Goal: Task Accomplishment & Management: Complete application form

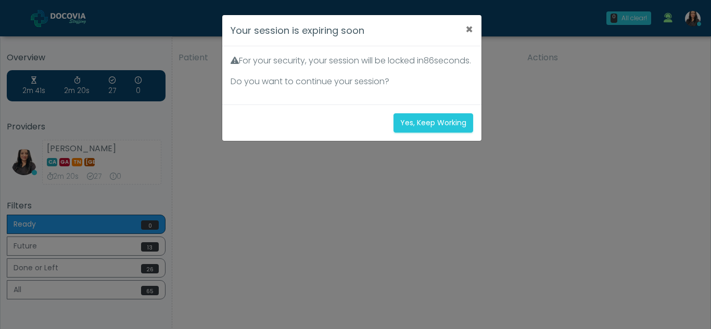
click at [436, 133] on button "Yes, Keep Working" at bounding box center [433, 122] width 80 height 19
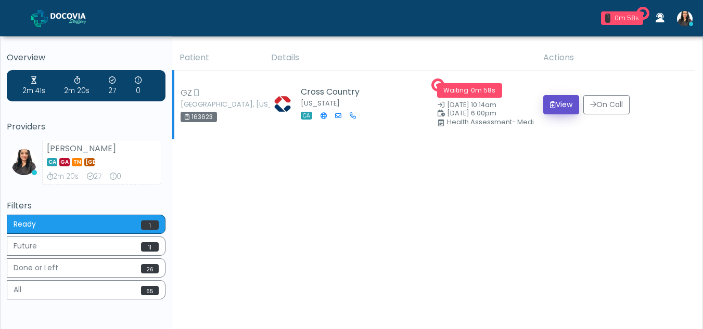
click at [550, 104] on icon "submit" at bounding box center [553, 104] width 6 height 7
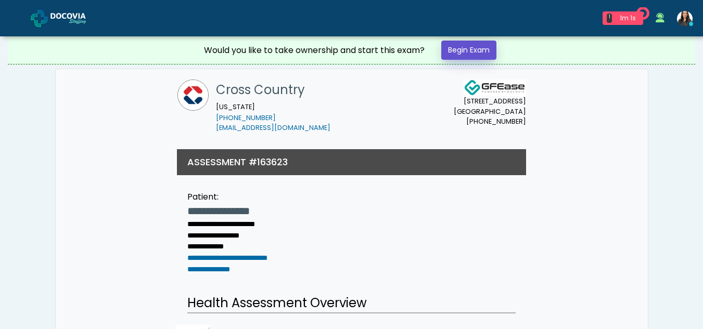
click at [480, 48] on link "Begin Exam" at bounding box center [468, 50] width 55 height 19
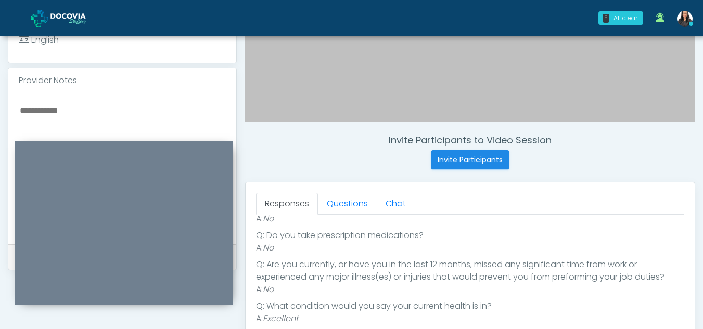
scroll to position [307, 0]
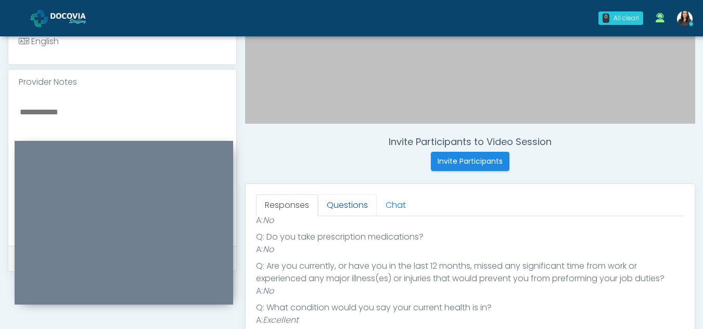
click at [347, 207] on link "Questions" at bounding box center [347, 206] width 59 height 22
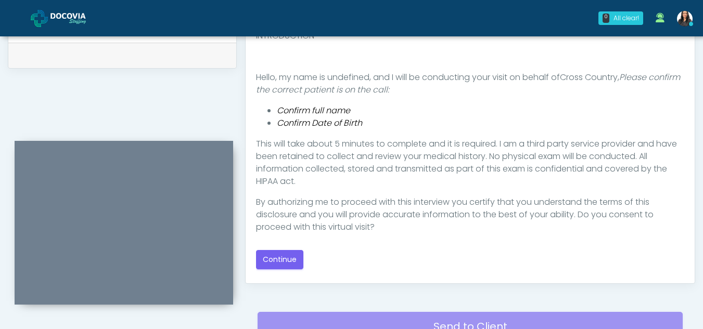
scroll to position [512, 0]
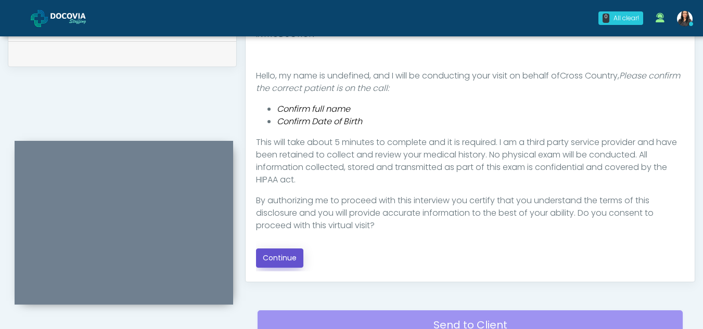
click at [268, 258] on button "Continue" at bounding box center [279, 258] width 47 height 19
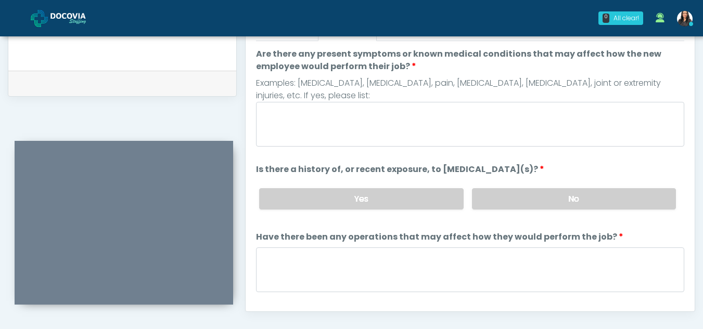
scroll to position [474, 0]
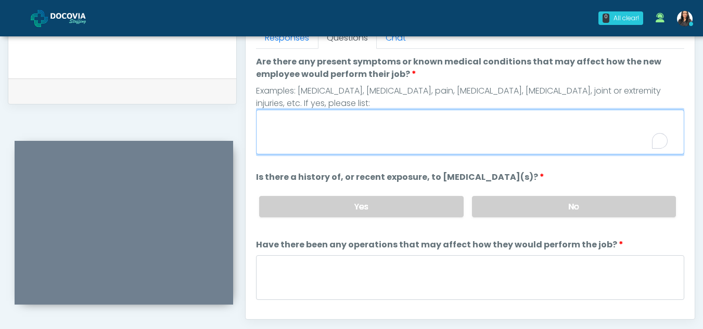
click at [331, 139] on textarea "Are there any present symptoms or known medical conditions that may affect how …" at bounding box center [470, 132] width 428 height 45
type textarea "**"
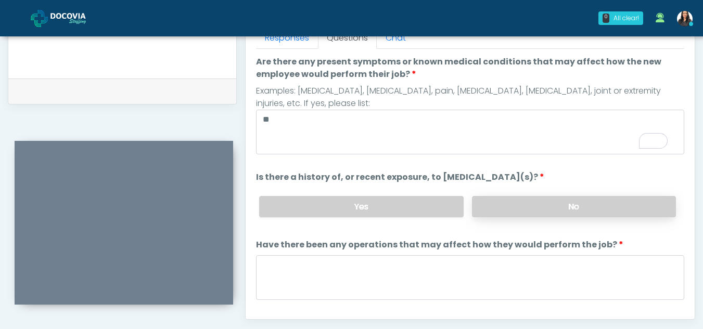
click at [600, 212] on label "No" at bounding box center [574, 206] width 204 height 21
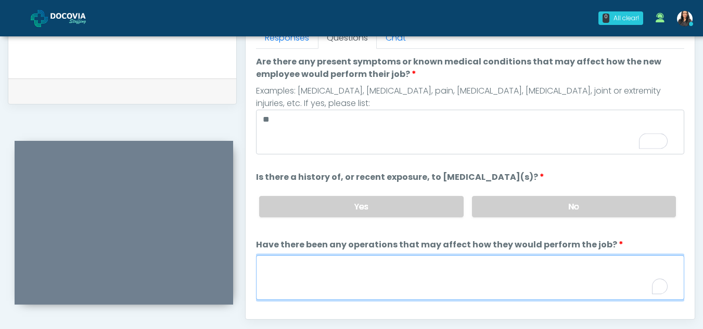
click at [289, 280] on textarea "Have there been any operations that may affect how they would perform the job?" at bounding box center [470, 277] width 428 height 45
type textarea "**"
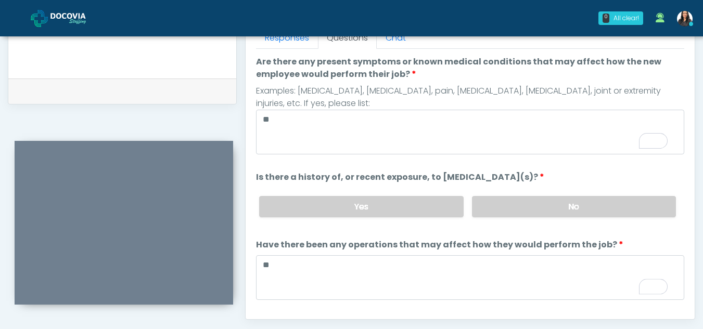
scroll to position [89, 0]
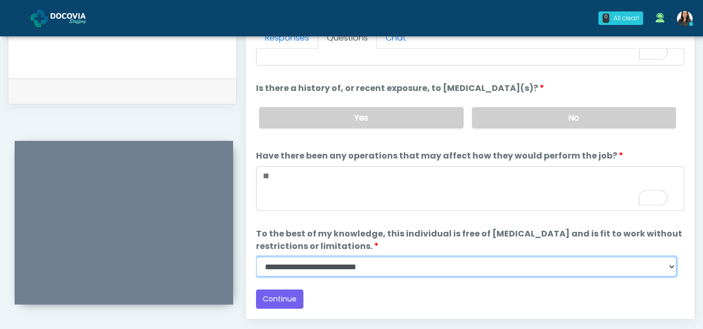
click at [666, 265] on select "**********" at bounding box center [466, 267] width 420 height 20
select select "******"
click at [256, 257] on select "**********" at bounding box center [466, 267] width 420 height 20
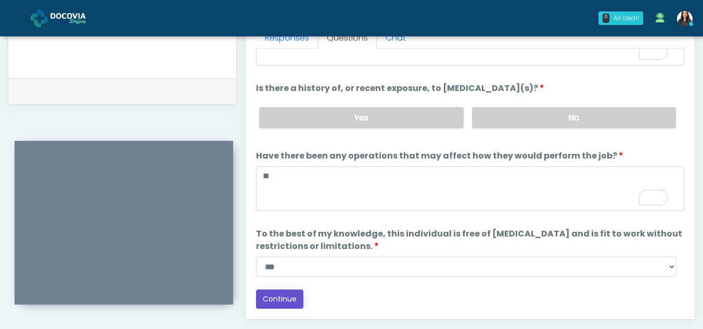
click at [290, 302] on button "Continue" at bounding box center [279, 299] width 47 height 19
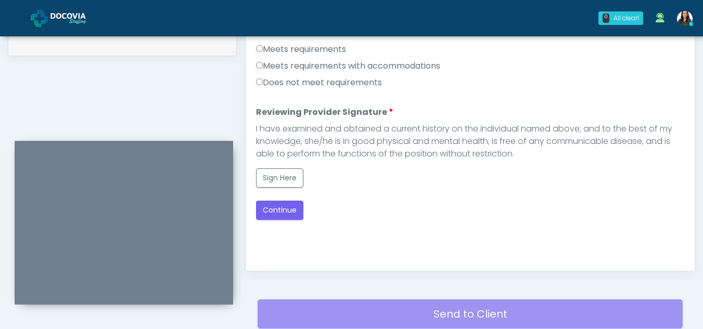
scroll to position [488, 0]
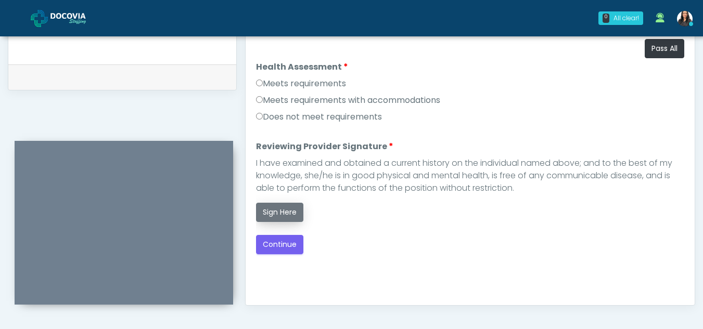
click at [280, 211] on button "Sign Here" at bounding box center [279, 212] width 47 height 19
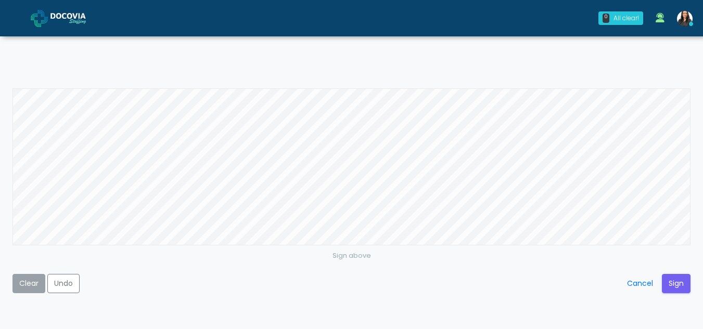
click at [22, 288] on button "Clear" at bounding box center [28, 283] width 33 height 19
click at [27, 282] on button "Clear" at bounding box center [28, 283] width 33 height 19
click at [398, 61] on div "Sign above Clear Undo Cancel Sign" at bounding box center [351, 164] width 703 height 329
click at [22, 279] on button "Clear" at bounding box center [28, 283] width 33 height 19
click at [673, 284] on button "Sign" at bounding box center [676, 283] width 29 height 19
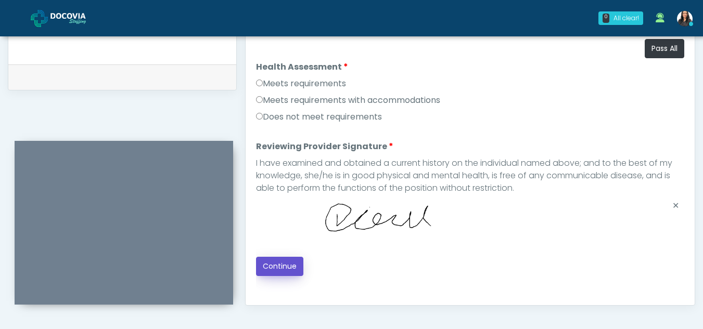
click at [266, 268] on button "Continue" at bounding box center [279, 266] width 47 height 19
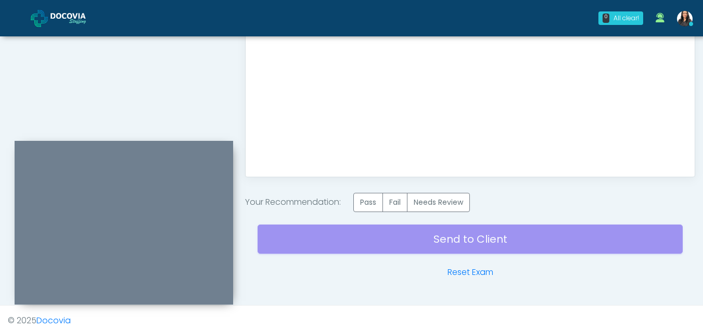
scroll to position [624, 0]
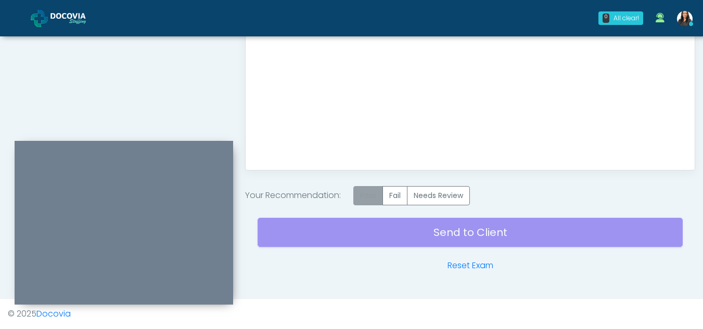
click at [377, 201] on label "Pass" at bounding box center [368, 195] width 30 height 19
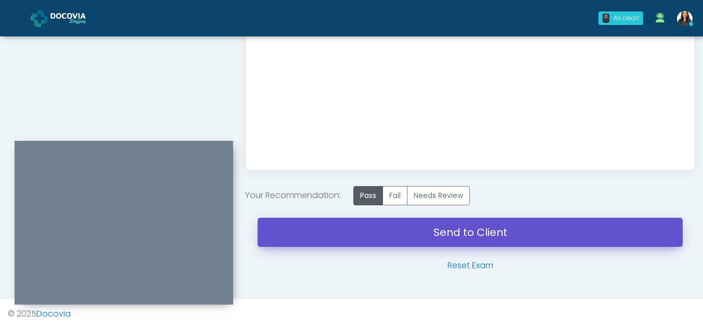
click at [434, 232] on link "Send to Client" at bounding box center [469, 232] width 425 height 29
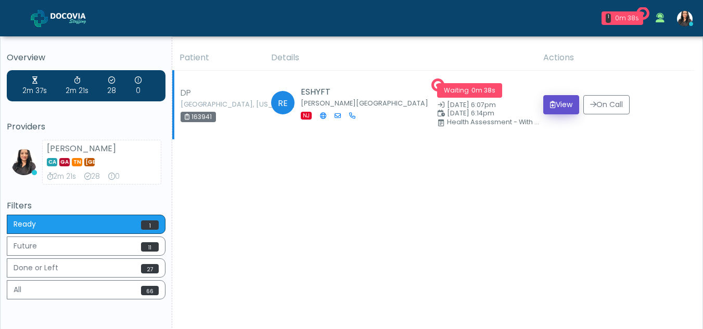
click at [555, 104] on button "View" at bounding box center [561, 104] width 36 height 19
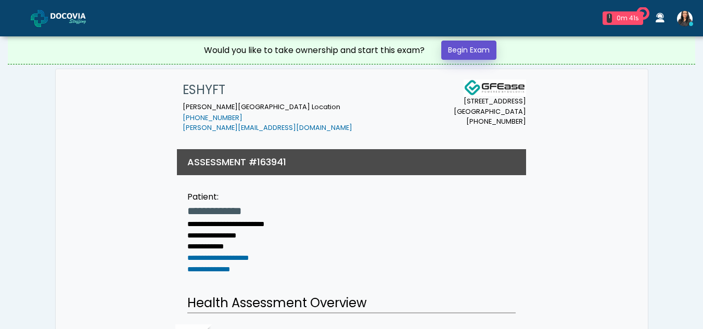
click at [477, 48] on link "Begin Exam" at bounding box center [468, 50] width 55 height 19
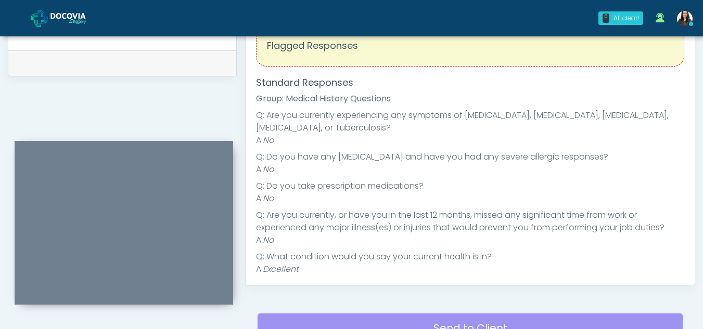
scroll to position [418, 0]
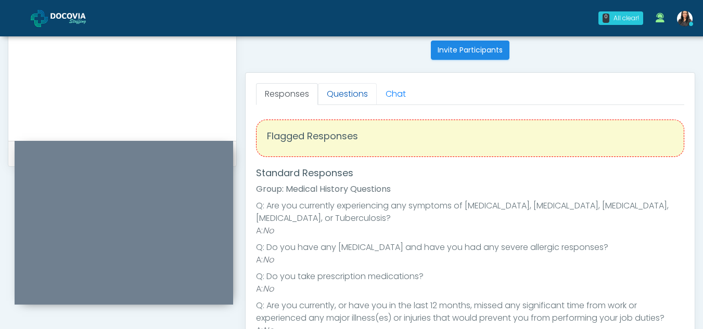
click at [353, 91] on link "Questions" at bounding box center [347, 94] width 59 height 22
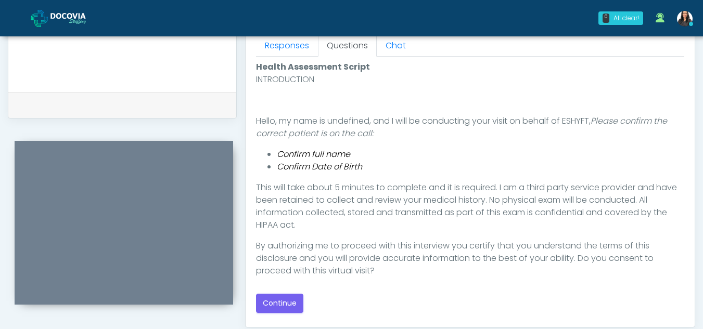
scroll to position [520, 0]
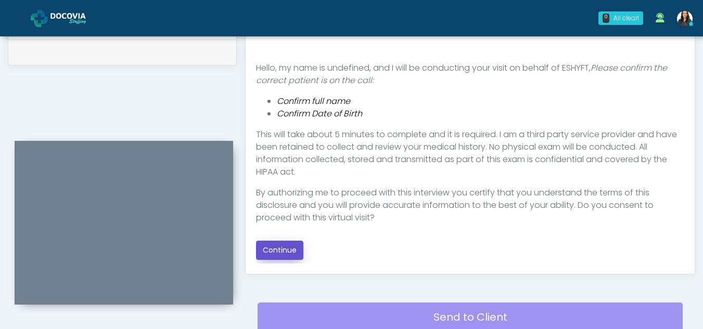
click at [272, 244] on button "Continue" at bounding box center [279, 250] width 47 height 19
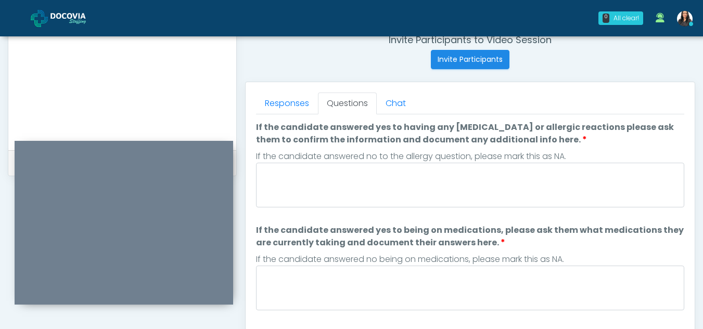
scroll to position [407, 0]
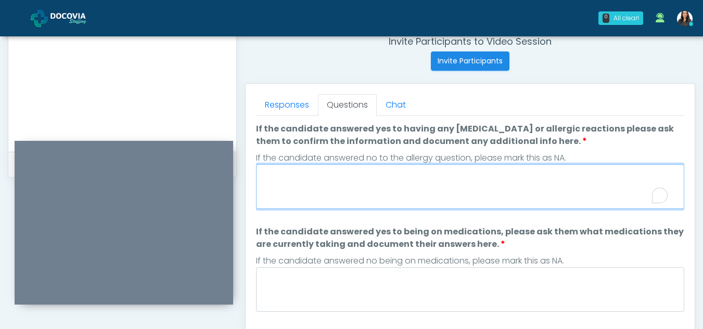
click at [326, 195] on textarea "If the candidate answered yes to having any allergies or allergic reactions ple…" at bounding box center [470, 186] width 428 height 45
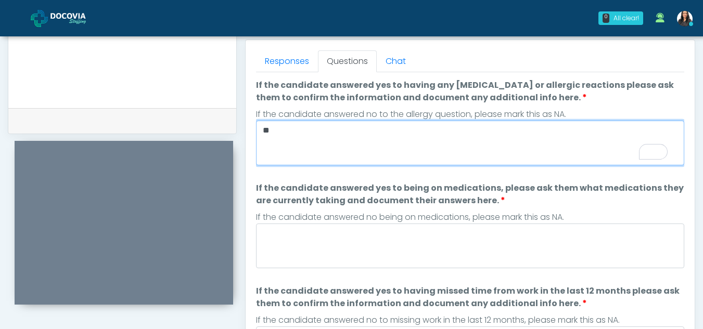
scroll to position [460, 0]
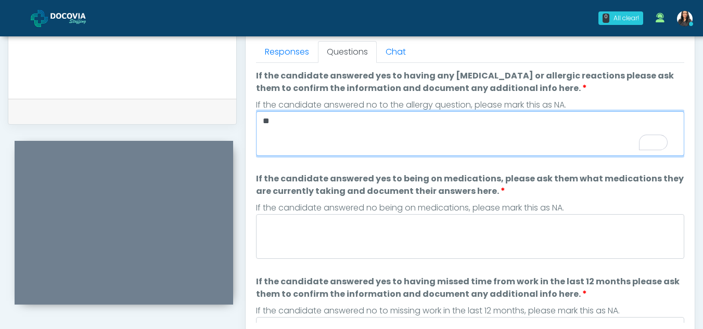
type textarea "**"
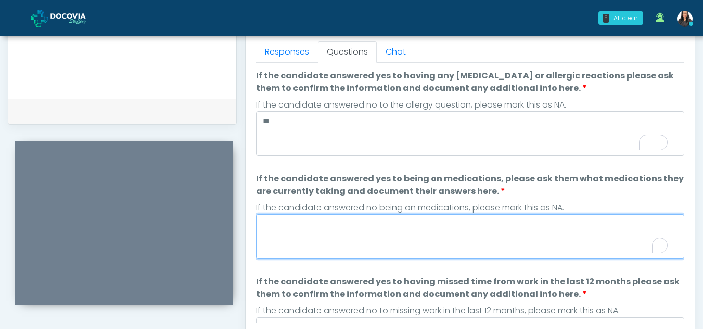
click at [320, 237] on textarea "If the candidate answered yes to being on medications, please ask them what med…" at bounding box center [470, 236] width 428 height 45
type textarea "**"
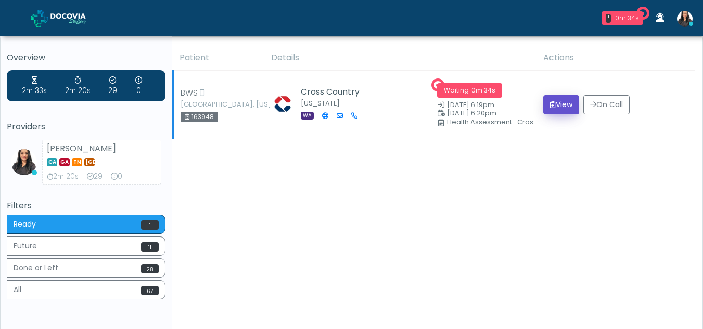
click at [561, 105] on button "View" at bounding box center [561, 104] width 36 height 19
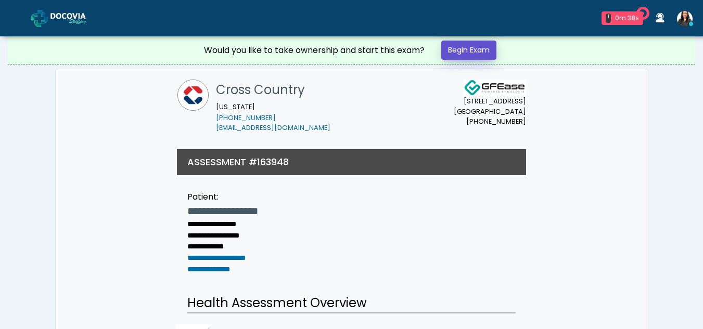
click at [466, 48] on link "Begin Exam" at bounding box center [468, 50] width 55 height 19
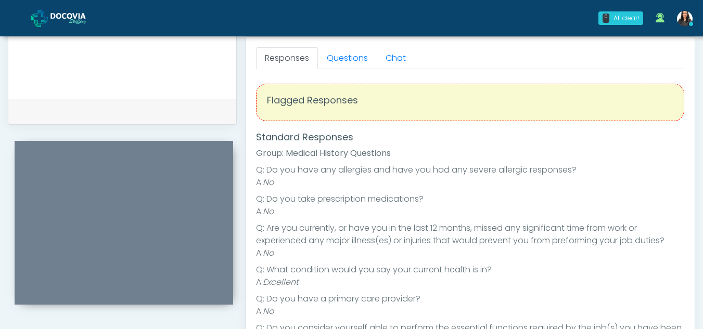
scroll to position [393, 0]
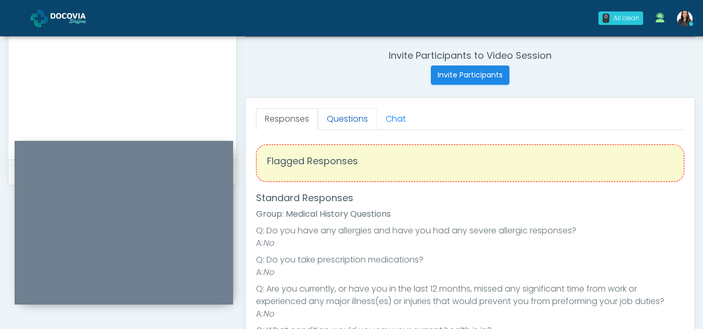
click at [340, 119] on link "Questions" at bounding box center [347, 119] width 59 height 22
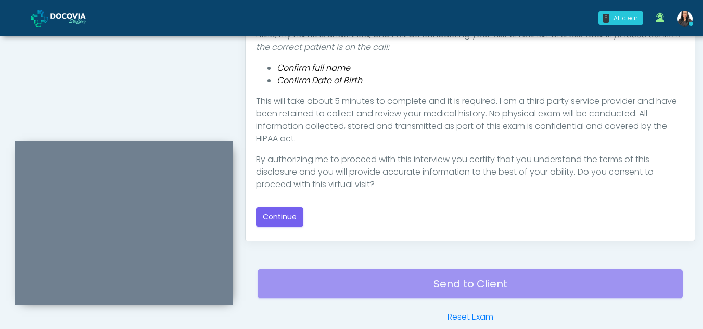
scroll to position [570, 0]
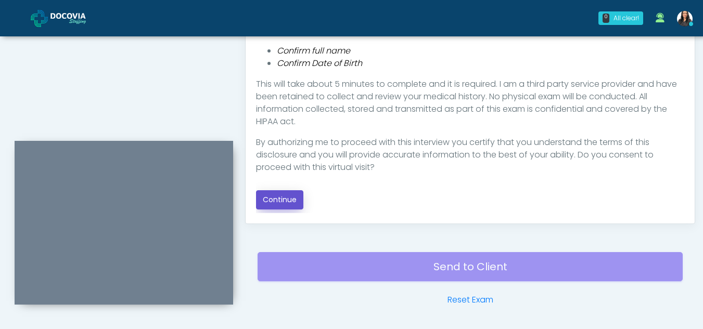
click at [293, 196] on button "Continue" at bounding box center [279, 199] width 47 height 19
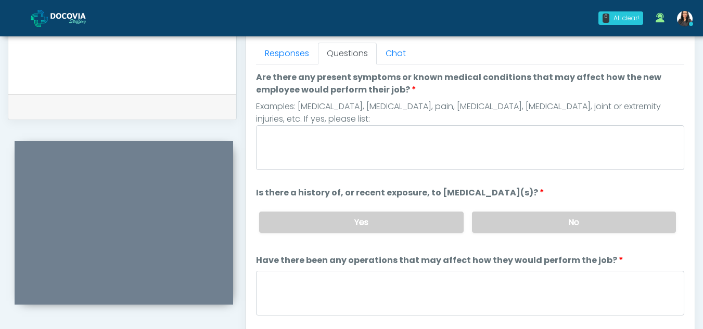
scroll to position [457, 0]
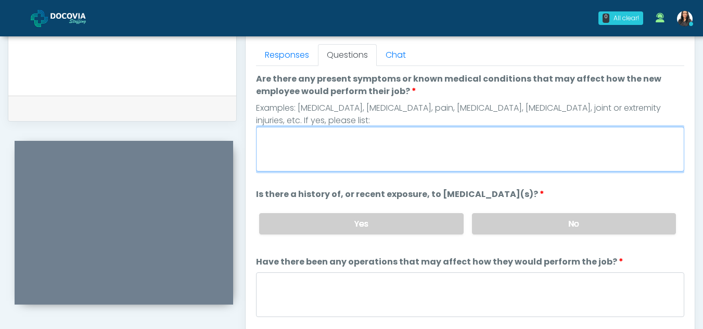
click at [329, 144] on textarea "Are there any present symptoms or known medical conditions that may affect how …" at bounding box center [470, 149] width 428 height 45
type textarea "**"
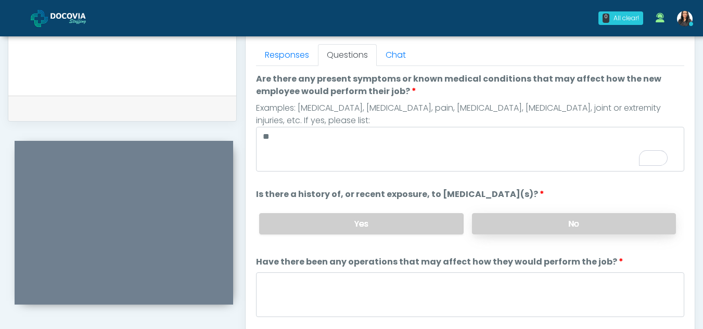
click at [532, 231] on label "No" at bounding box center [574, 223] width 204 height 21
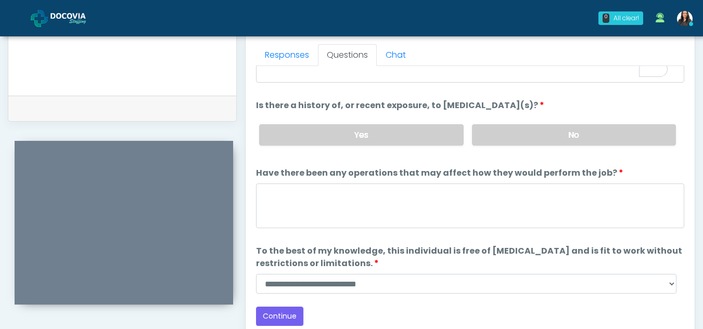
scroll to position [89, 0]
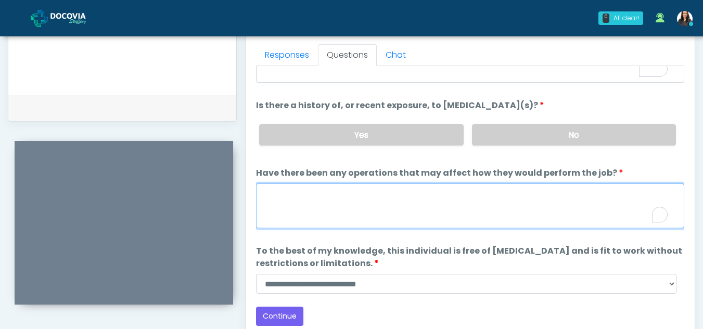
click at [358, 219] on textarea "Have there been any operations that may affect how they would perform the job?" at bounding box center [470, 206] width 428 height 45
type textarea "**"
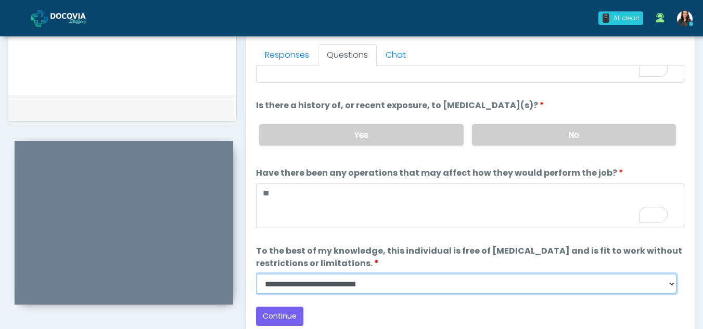
click at [671, 288] on select "**********" at bounding box center [466, 284] width 420 height 20
select select "******"
click at [256, 274] on select "**********" at bounding box center [466, 284] width 420 height 20
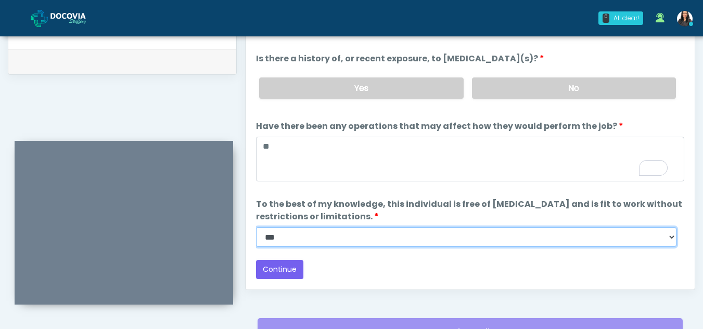
scroll to position [507, 0]
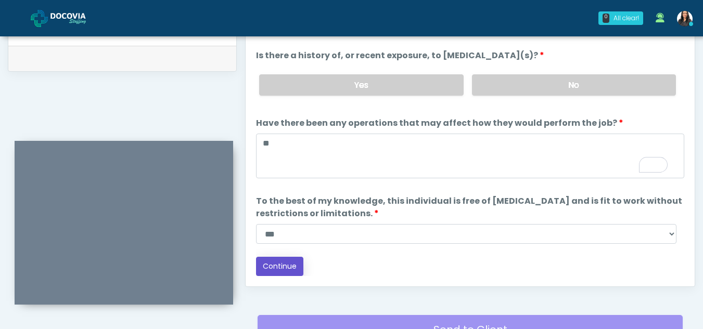
click at [288, 263] on button "Continue" at bounding box center [279, 266] width 47 height 19
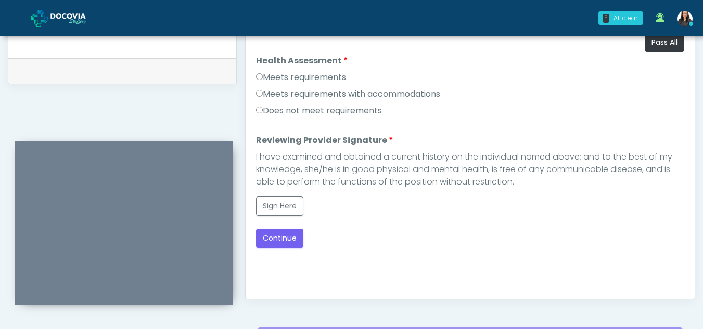
scroll to position [490, 0]
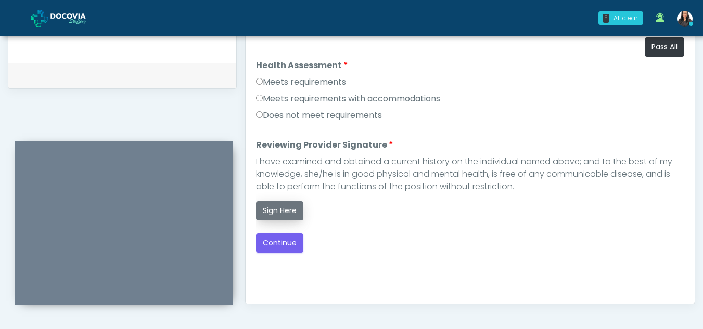
click at [279, 216] on button "Sign Here" at bounding box center [279, 210] width 47 height 19
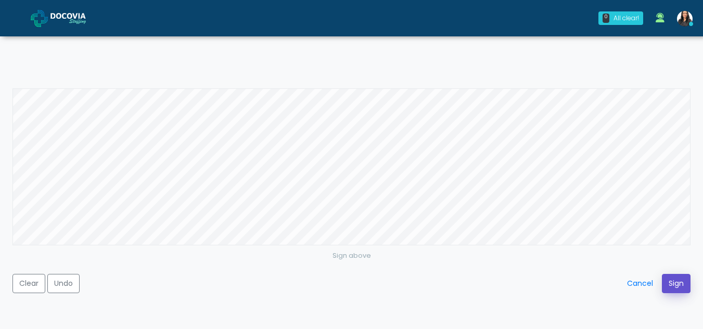
click at [676, 279] on button "Sign" at bounding box center [676, 283] width 29 height 19
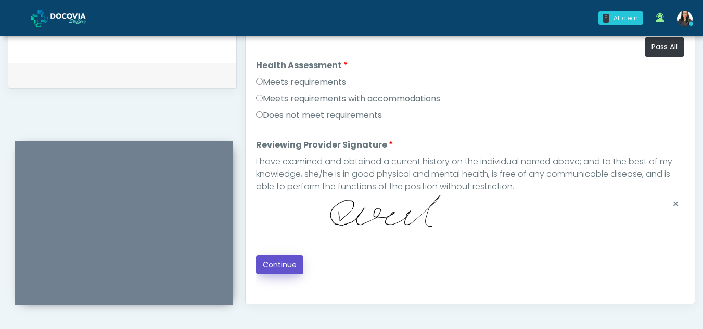
click at [286, 257] on button "Continue" at bounding box center [279, 264] width 47 height 19
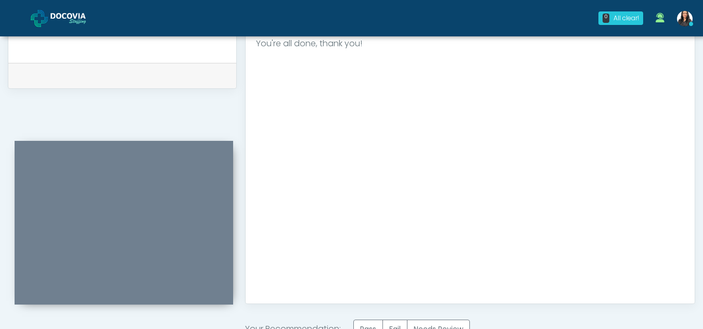
scroll to position [624, 0]
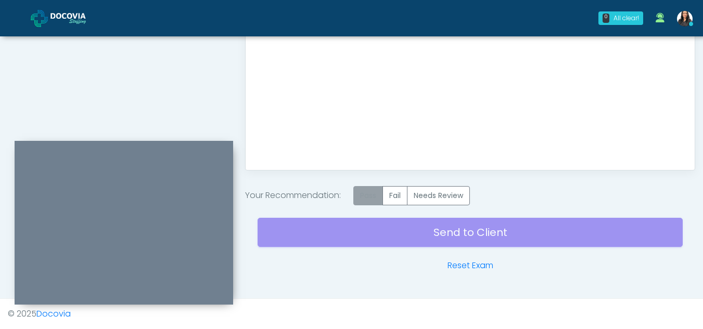
click at [369, 197] on label "Pass" at bounding box center [368, 195] width 30 height 19
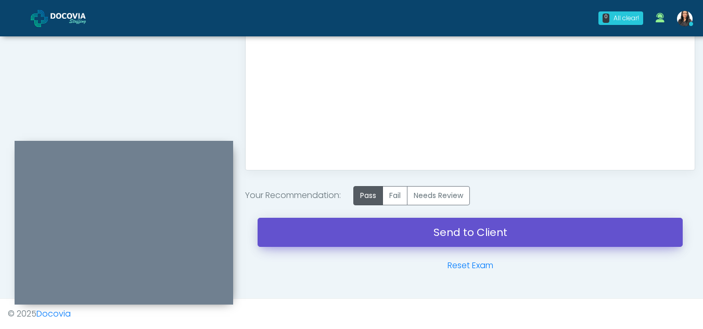
click at [449, 232] on link "Send to Client" at bounding box center [469, 232] width 425 height 29
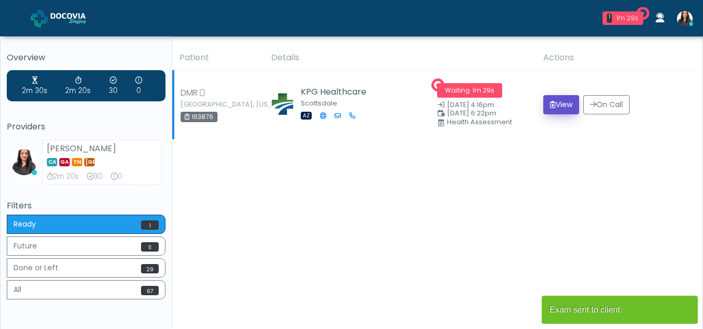
click at [554, 102] on button "View" at bounding box center [561, 104] width 36 height 19
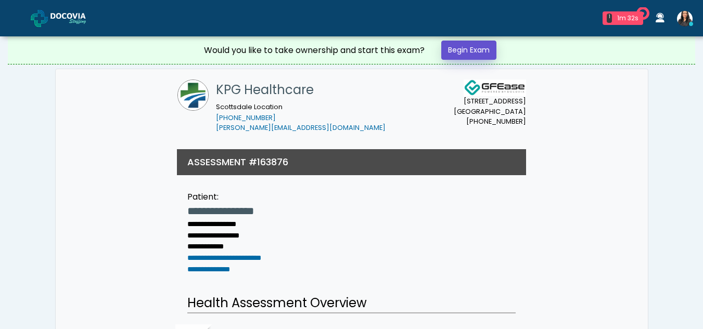
click at [459, 49] on link "Begin Exam" at bounding box center [468, 50] width 55 height 19
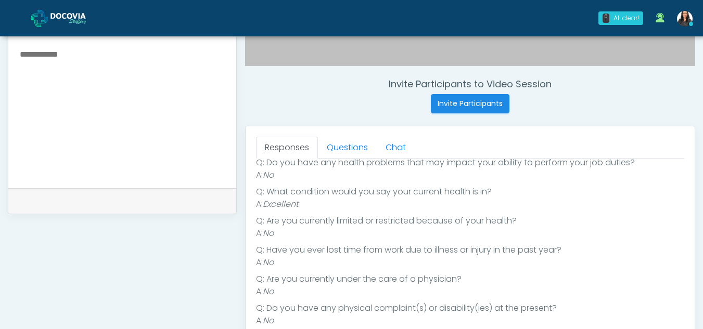
scroll to position [377, 0]
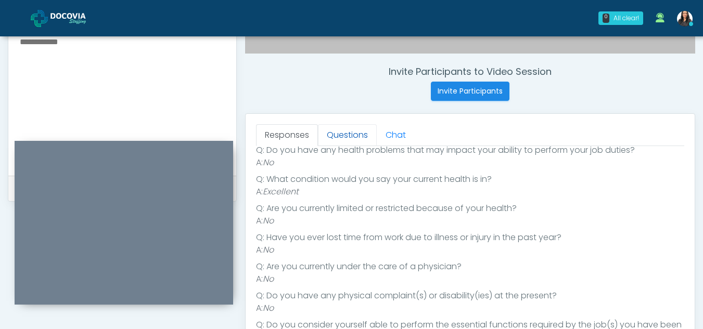
click at [346, 129] on link "Questions" at bounding box center [347, 135] width 59 height 22
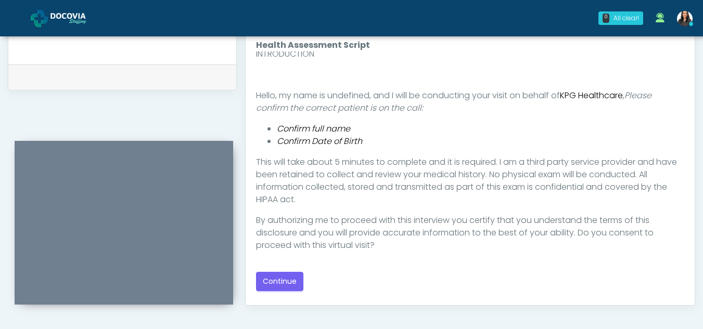
scroll to position [4, 0]
click at [278, 276] on button "Continue" at bounding box center [279, 281] width 47 height 19
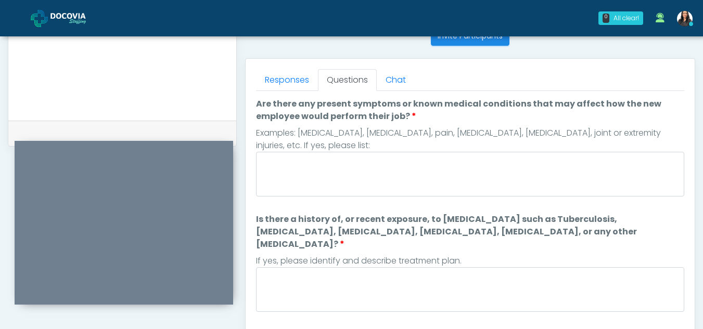
scroll to position [403, 0]
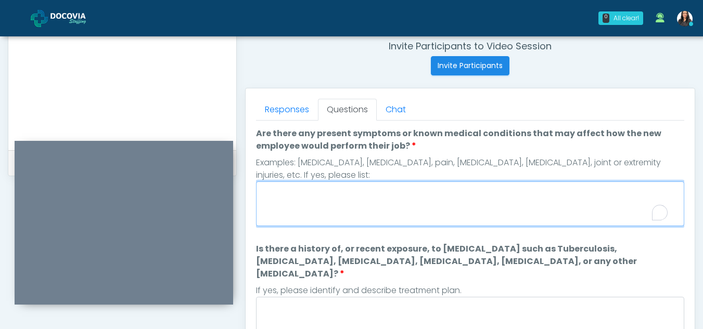
click at [351, 205] on textarea "Are there any present symptoms or known medical conditions that may affect how …" at bounding box center [470, 204] width 428 height 45
type textarea "**"
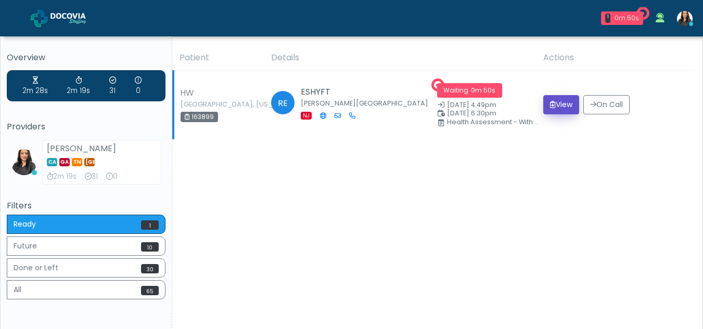
click at [550, 105] on icon "submit" at bounding box center [553, 104] width 6 height 7
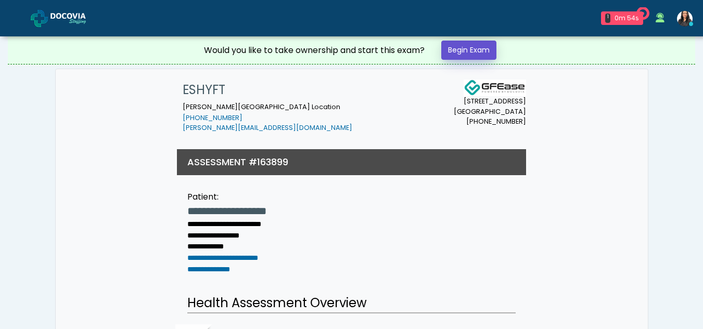
click at [479, 50] on link "Begin Exam" at bounding box center [468, 50] width 55 height 19
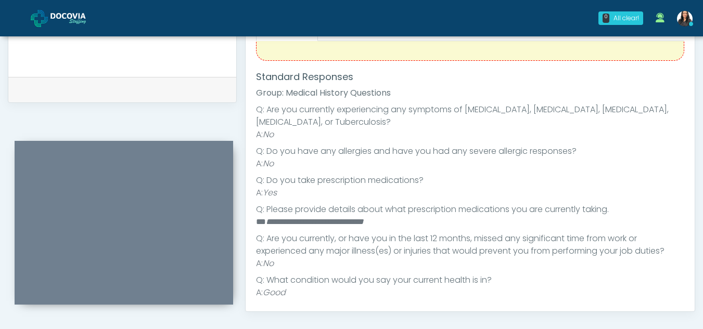
scroll to position [95, 0]
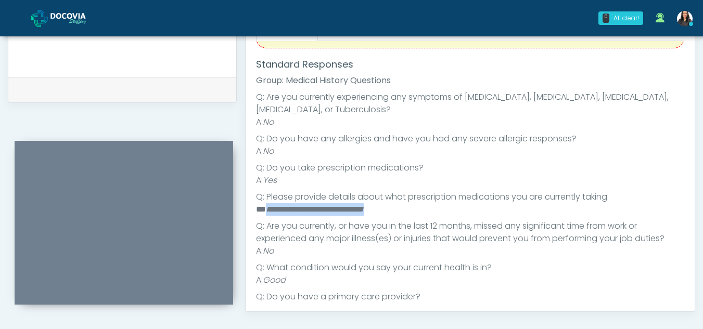
drag, startPoint x: 266, startPoint y: 208, endPoint x: 397, endPoint y: 212, distance: 131.7
click at [397, 212] on li "**********" at bounding box center [466, 209] width 420 height 12
copy em "**********"
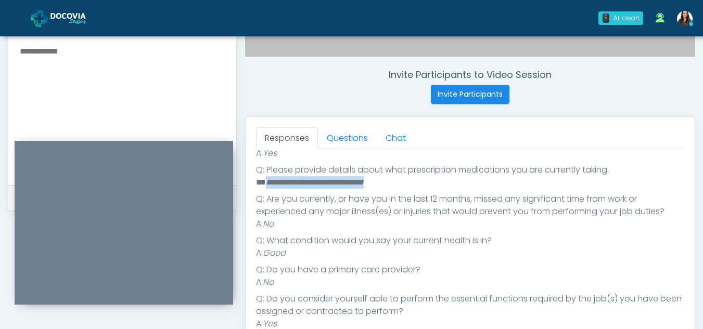
scroll to position [363, 0]
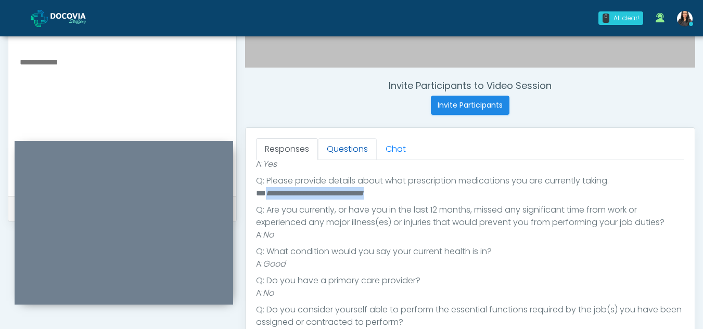
click at [359, 141] on link "Questions" at bounding box center [347, 149] width 59 height 22
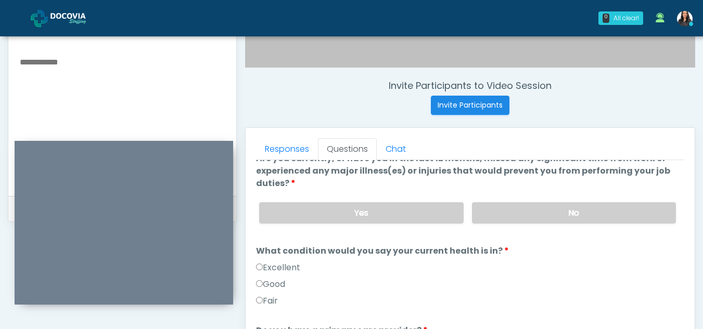
scroll to position [0, 0]
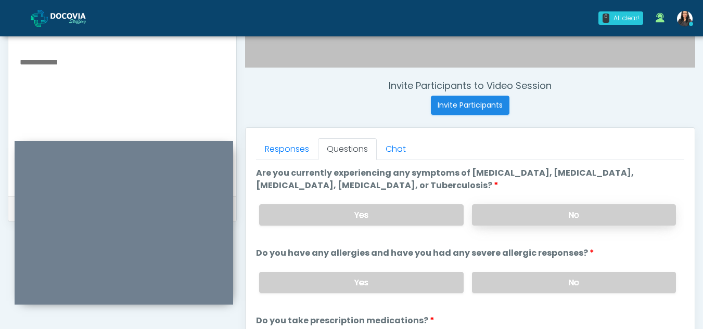
click at [548, 218] on label "No" at bounding box center [574, 214] width 204 height 21
click at [536, 286] on label "No" at bounding box center [574, 282] width 204 height 21
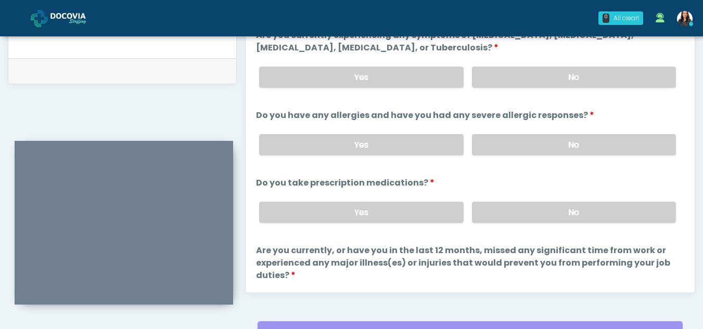
scroll to position [503, 0]
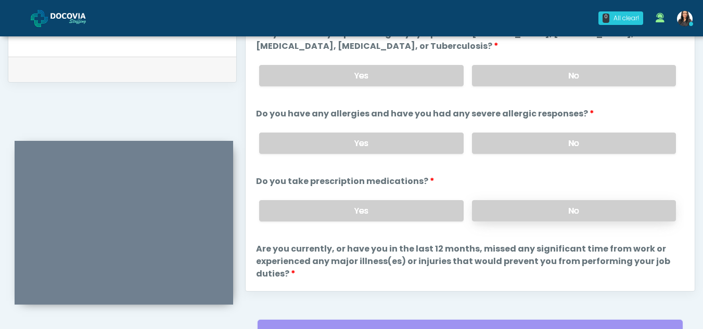
click at [571, 210] on label "No" at bounding box center [574, 210] width 204 height 21
click at [357, 220] on label "Yes" at bounding box center [361, 210] width 204 height 21
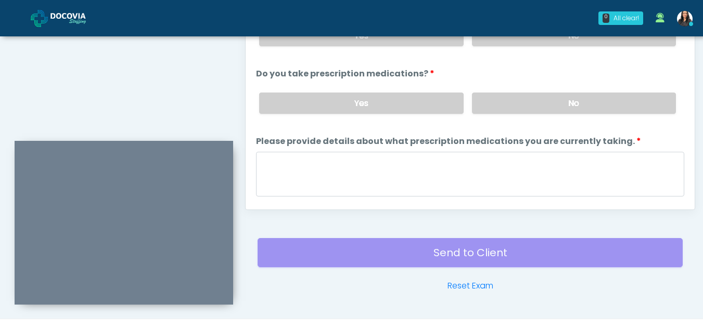
scroll to position [42, 0]
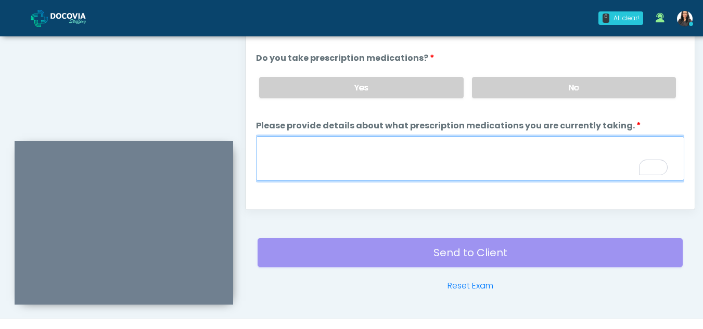
paste textarea "**********"
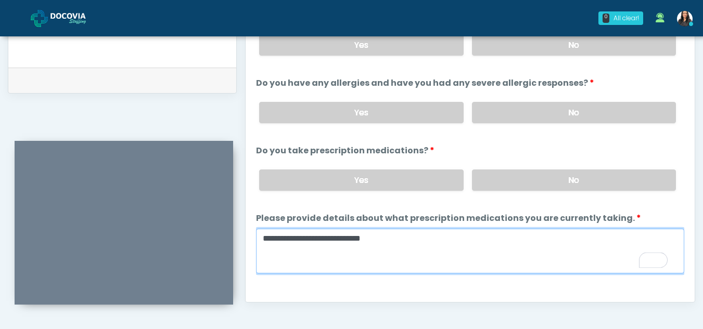
scroll to position [481, 0]
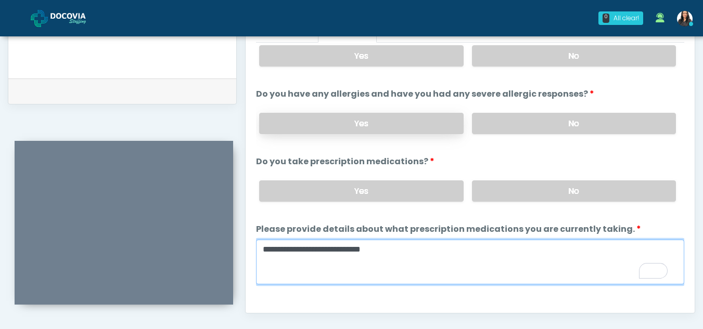
type textarea "**********"
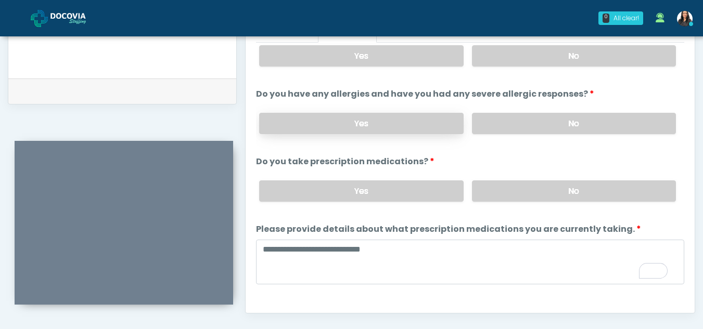
click at [418, 118] on label "Yes" at bounding box center [361, 123] width 204 height 21
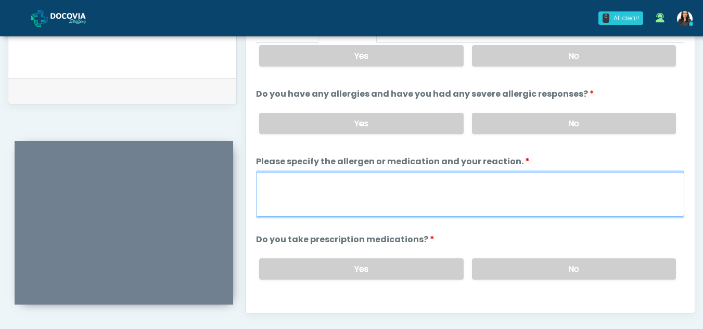
click at [355, 192] on textarea "Please specify the allergen or medication and your reaction." at bounding box center [470, 194] width 428 height 45
type textarea "**********"
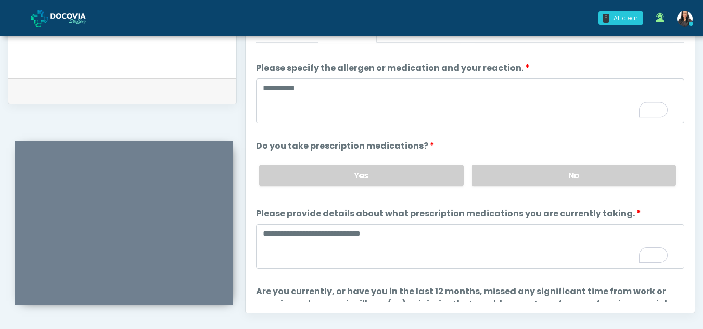
scroll to position [0, 0]
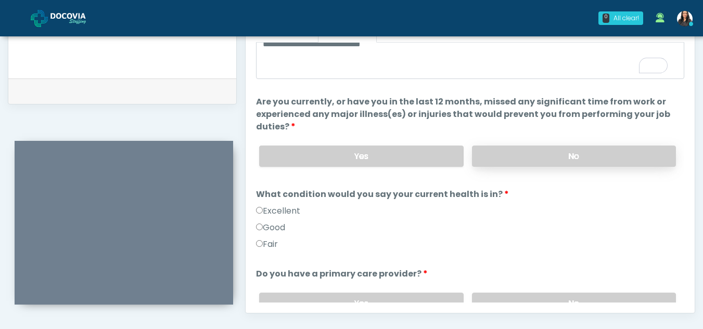
click at [600, 154] on label "No" at bounding box center [574, 156] width 204 height 21
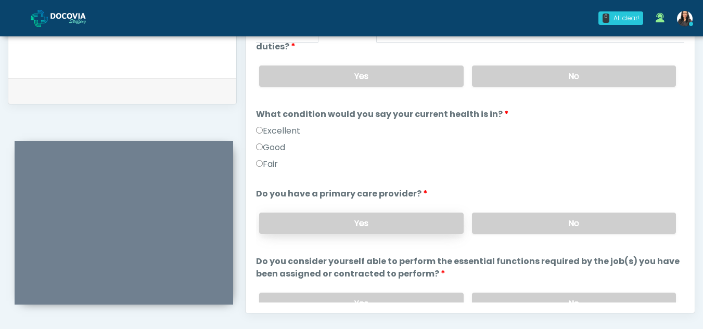
click at [450, 229] on label "Yes" at bounding box center [361, 223] width 204 height 21
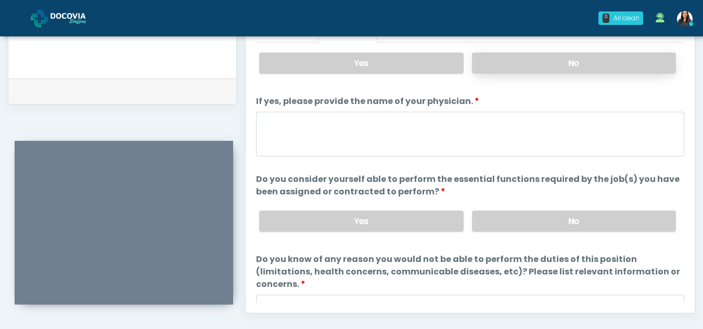
click at [589, 73] on label "No" at bounding box center [574, 63] width 204 height 21
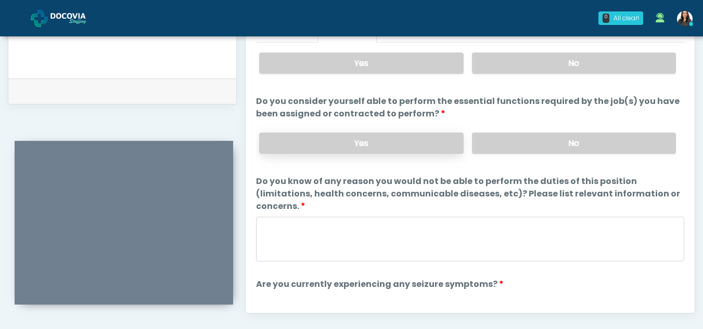
click at [365, 141] on label "Yes" at bounding box center [361, 143] width 204 height 21
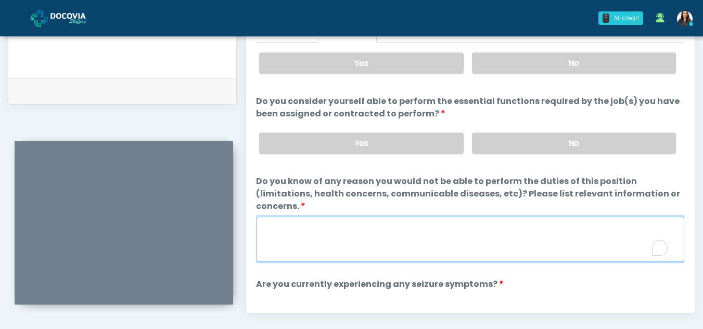
click at [362, 244] on textarea "Do you know of any reason you would not be able to perform the duties of this p…" at bounding box center [470, 239] width 428 height 45
type textarea "**"
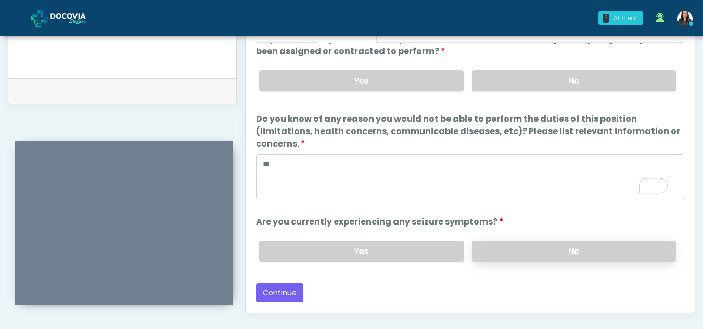
click at [551, 251] on label "No" at bounding box center [574, 251] width 204 height 21
click at [277, 288] on button "Continue" at bounding box center [279, 293] width 47 height 19
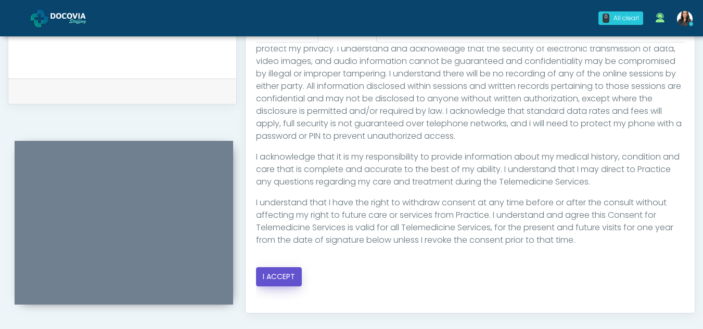
click at [282, 276] on button "I ACCEPT" at bounding box center [279, 276] width 46 height 19
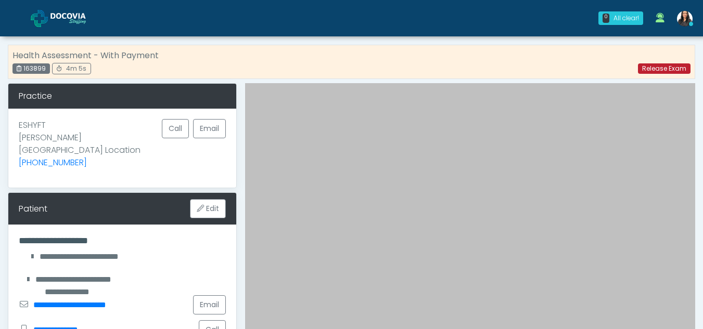
click at [662, 68] on link "Release Exam" at bounding box center [664, 68] width 53 height 10
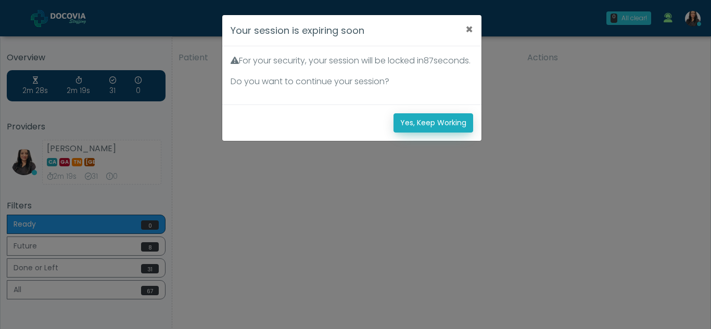
click at [413, 133] on button "Yes, Keep Working" at bounding box center [433, 122] width 80 height 19
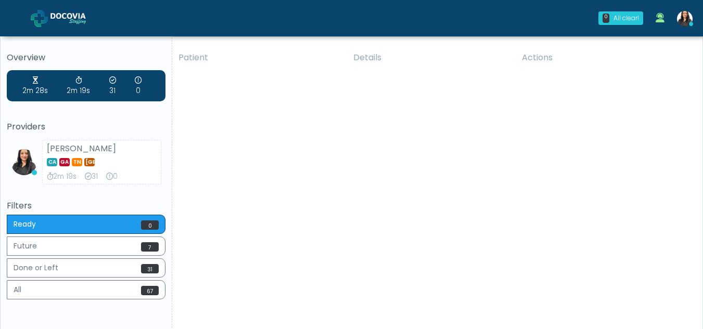
click at [463, 245] on div "Patient Details Actions HW [GEOGRAPHIC_DATA], [US_STATE] 163899 RE ESHYFT NJ" at bounding box center [433, 193] width 522 height 296
click at [687, 22] on img at bounding box center [685, 19] width 16 height 16
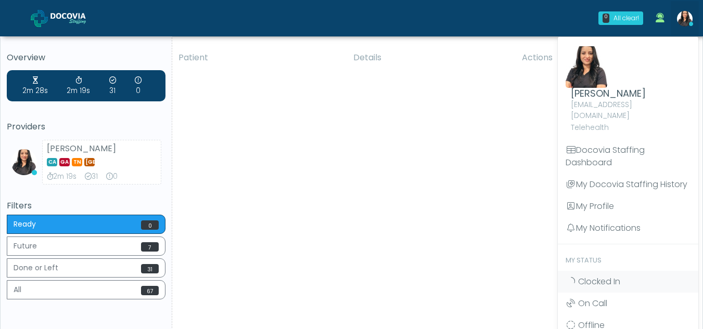
click at [420, 211] on div "Patient Details Actions HW [GEOGRAPHIC_DATA], [US_STATE] 163899 RE ESHYFT NJ" at bounding box center [433, 193] width 522 height 296
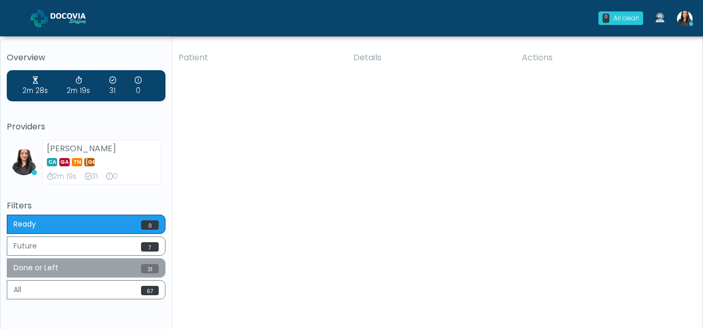
click at [84, 263] on button "Done or Left 31" at bounding box center [86, 268] width 159 height 19
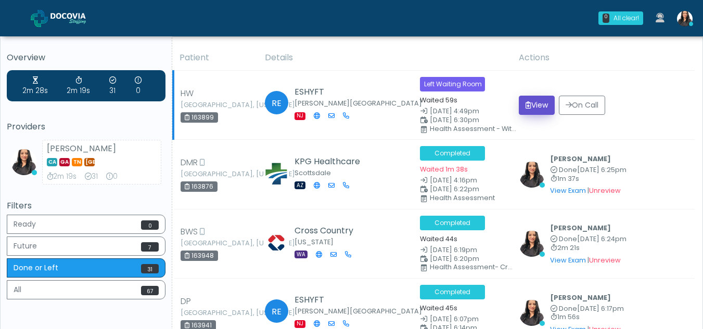
click at [536, 103] on button "View" at bounding box center [537, 105] width 36 height 19
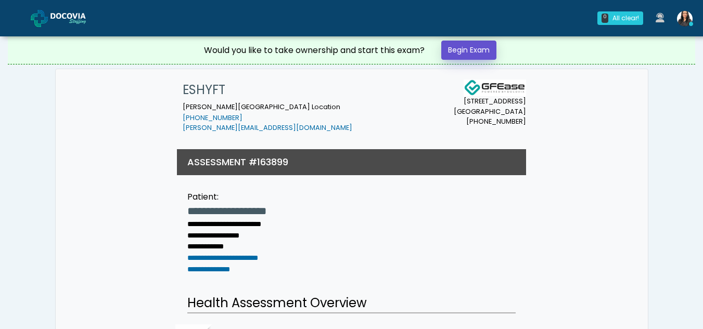
click at [467, 47] on link "Begin Exam" at bounding box center [468, 50] width 55 height 19
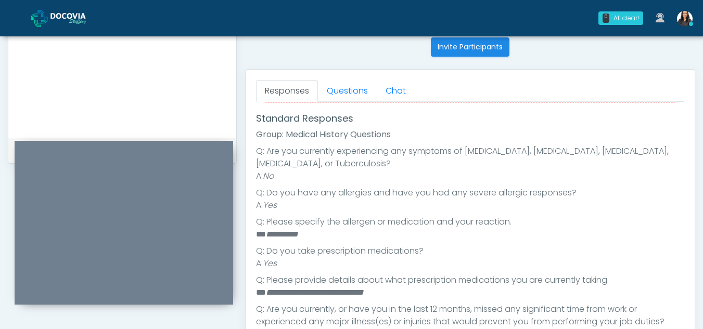
scroll to position [104, 0]
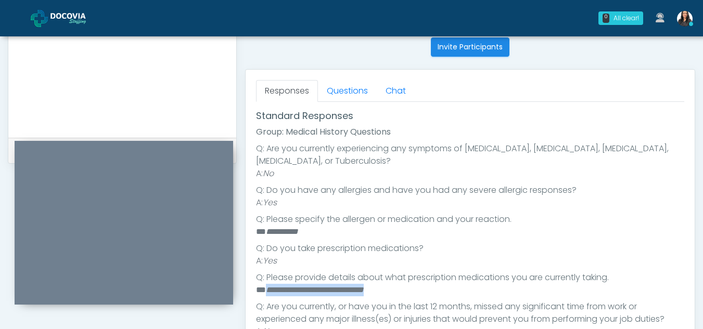
drag, startPoint x: 266, startPoint y: 289, endPoint x: 400, endPoint y: 289, distance: 134.2
click at [400, 289] on li "**********" at bounding box center [466, 290] width 420 height 12
copy em "**********"
click at [334, 94] on link "Questions" at bounding box center [347, 91] width 59 height 22
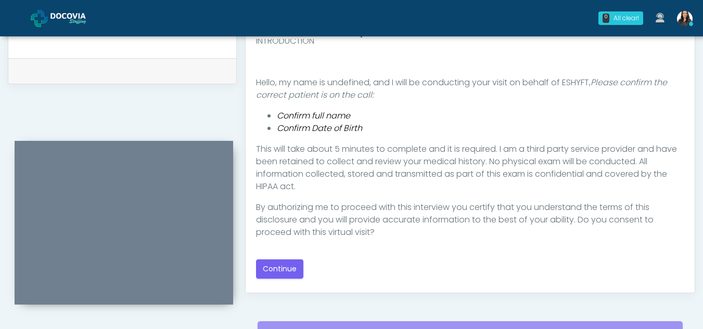
scroll to position [504, 0]
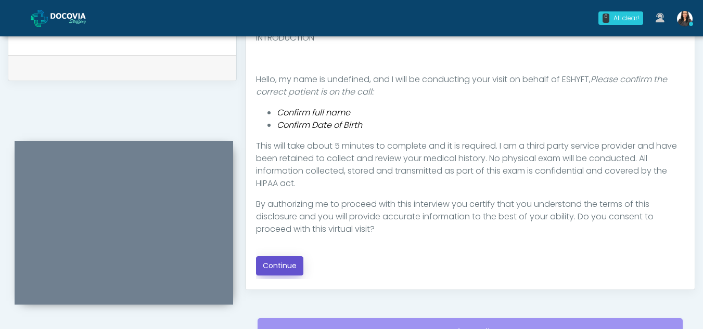
click at [289, 260] on button "Continue" at bounding box center [279, 265] width 47 height 19
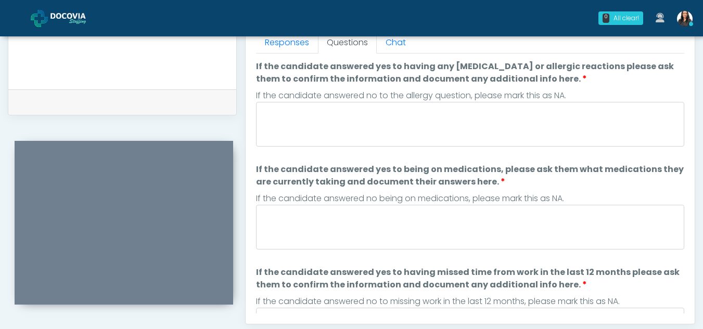
scroll to position [445, 0]
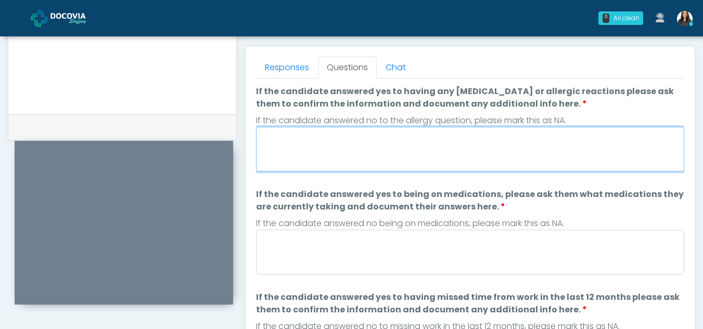
click at [310, 155] on textarea "If the candidate answered yes to having any allergies or allergic reactions ple…" at bounding box center [470, 149] width 428 height 45
type textarea "**********"
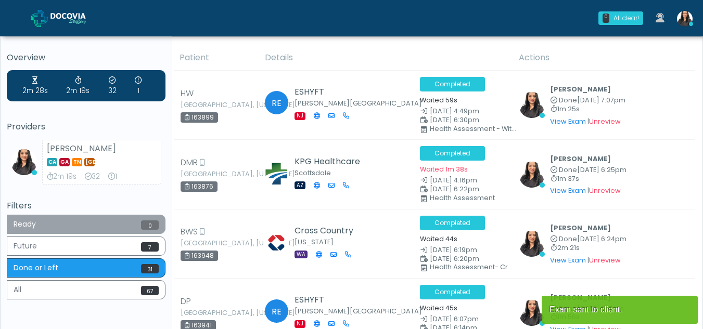
click at [95, 223] on button "Ready 0" at bounding box center [86, 224] width 159 height 19
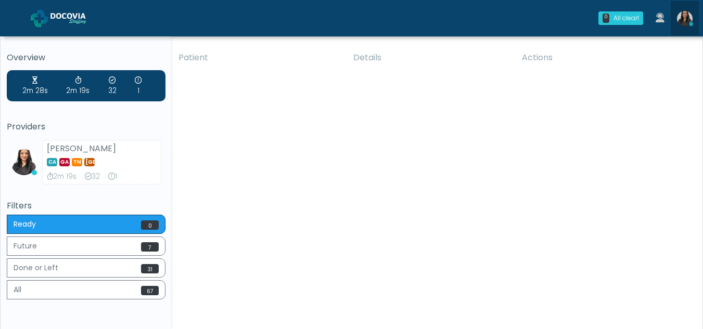
click at [687, 11] on img at bounding box center [685, 19] width 16 height 16
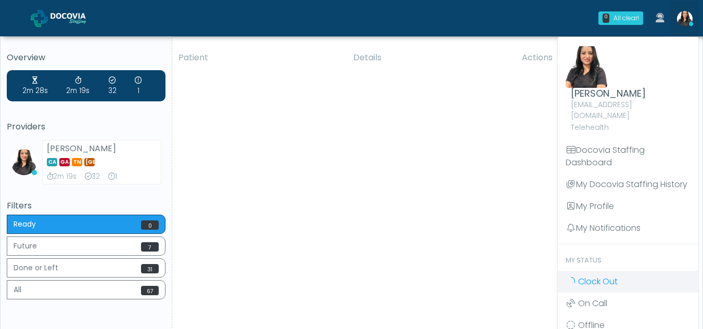
click at [595, 276] on span "Clock Out" at bounding box center [598, 282] width 40 height 12
